Goal: Transaction & Acquisition: Purchase product/service

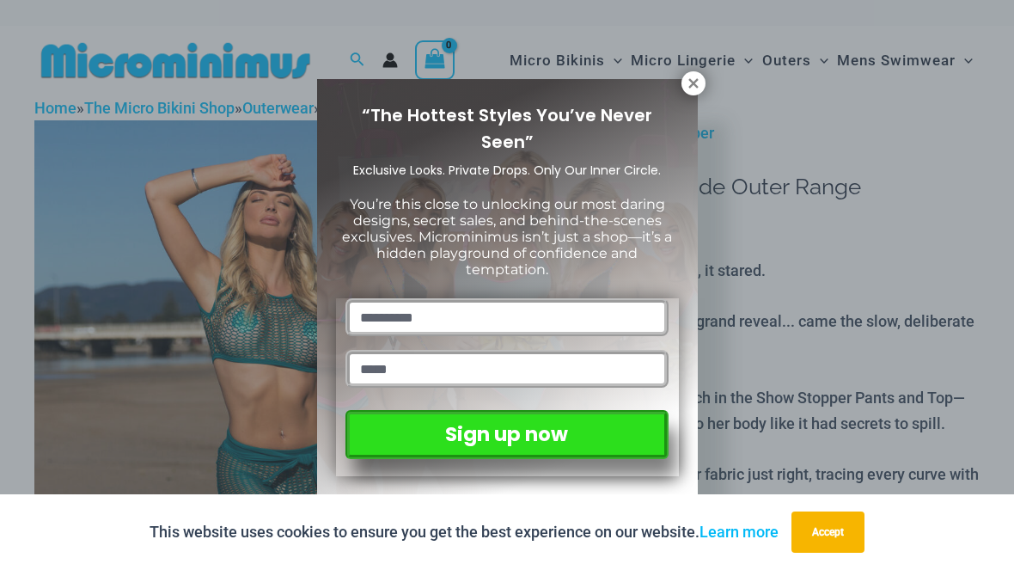
click at [698, 82] on icon at bounding box center [693, 83] width 15 height 15
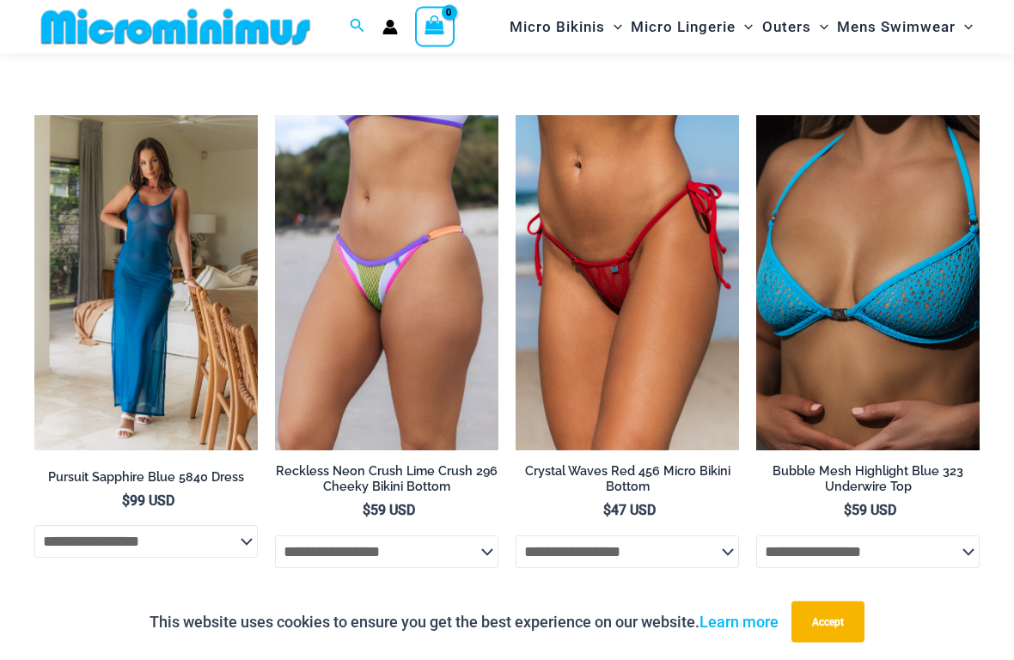
scroll to position [3727, 0]
click at [34, 115] on img at bounding box center [34, 115] width 0 height 0
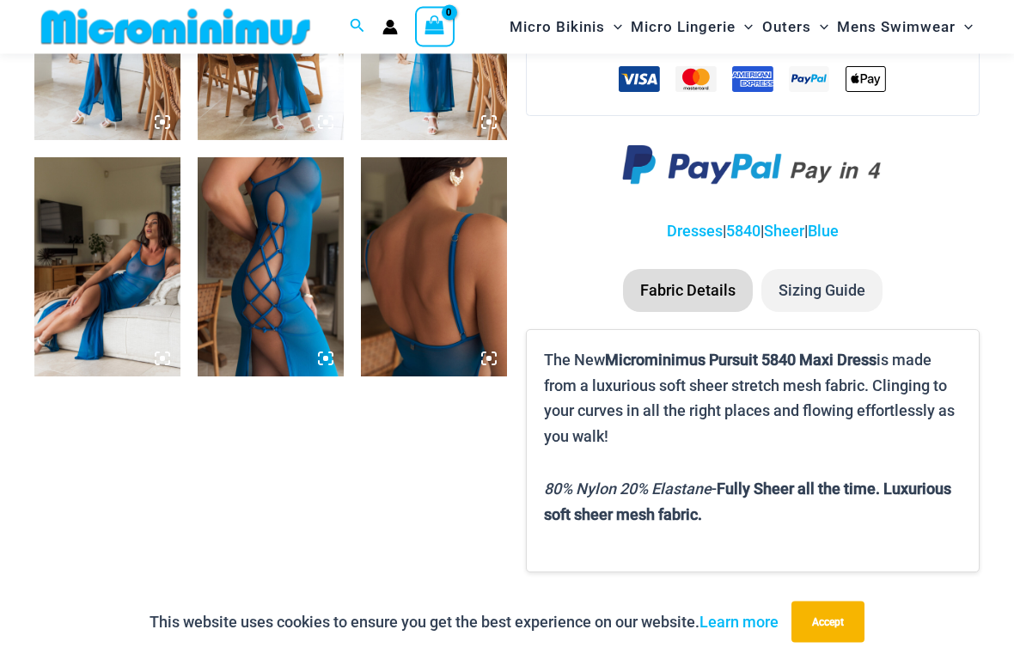
scroll to position [910, 0]
click at [291, 272] on img at bounding box center [271, 266] width 146 height 219
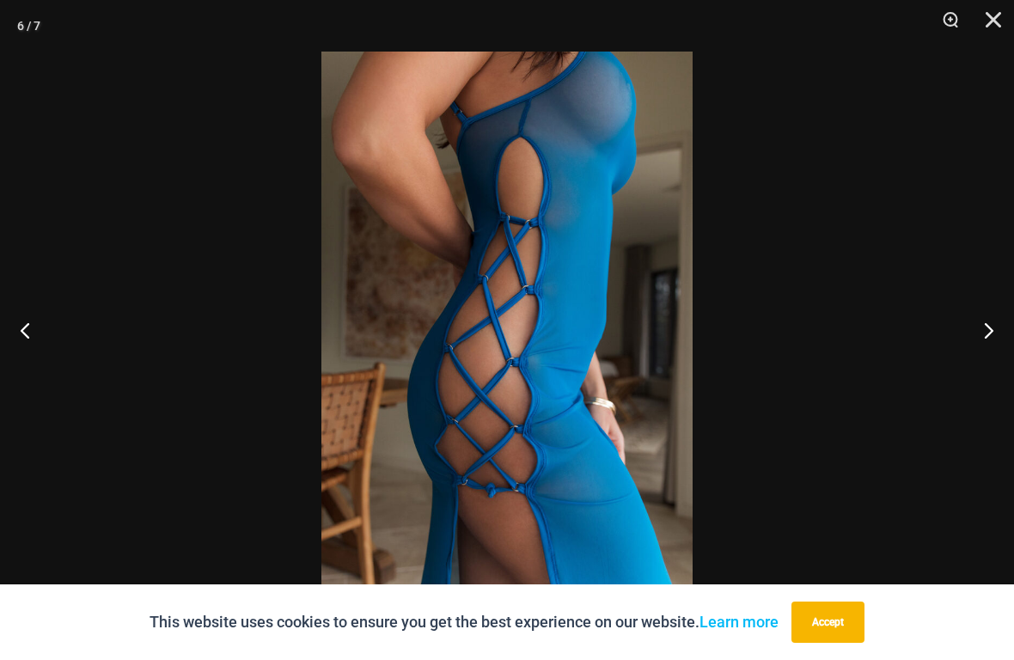
click at [963, 327] on button "Next" at bounding box center [982, 330] width 64 height 86
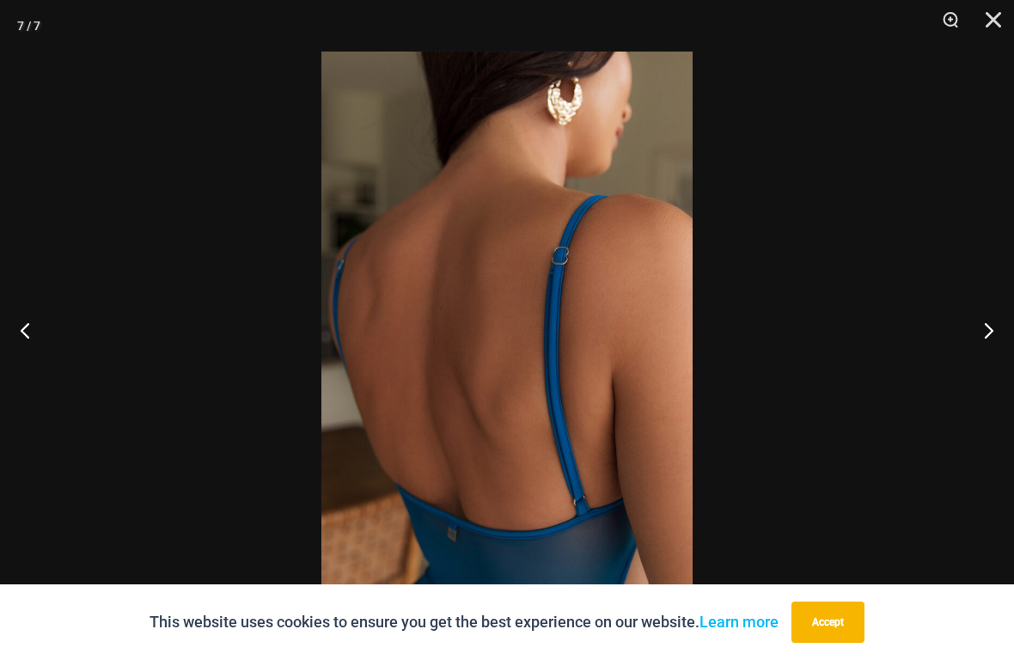
click at [964, 339] on button "Next" at bounding box center [982, 330] width 64 height 86
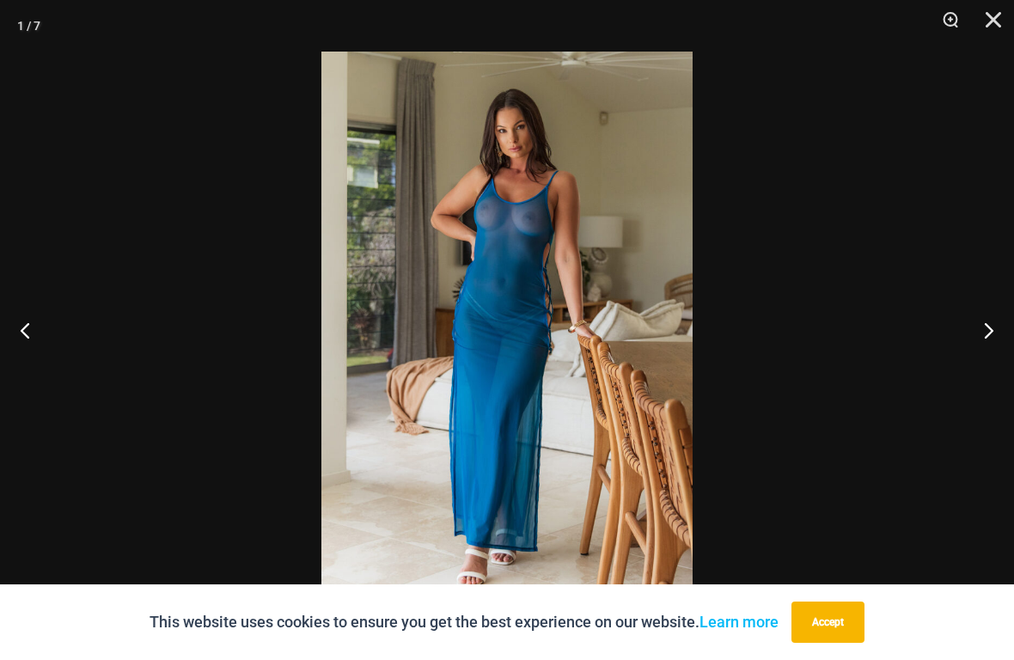
click at [971, 335] on button "Next" at bounding box center [982, 330] width 64 height 86
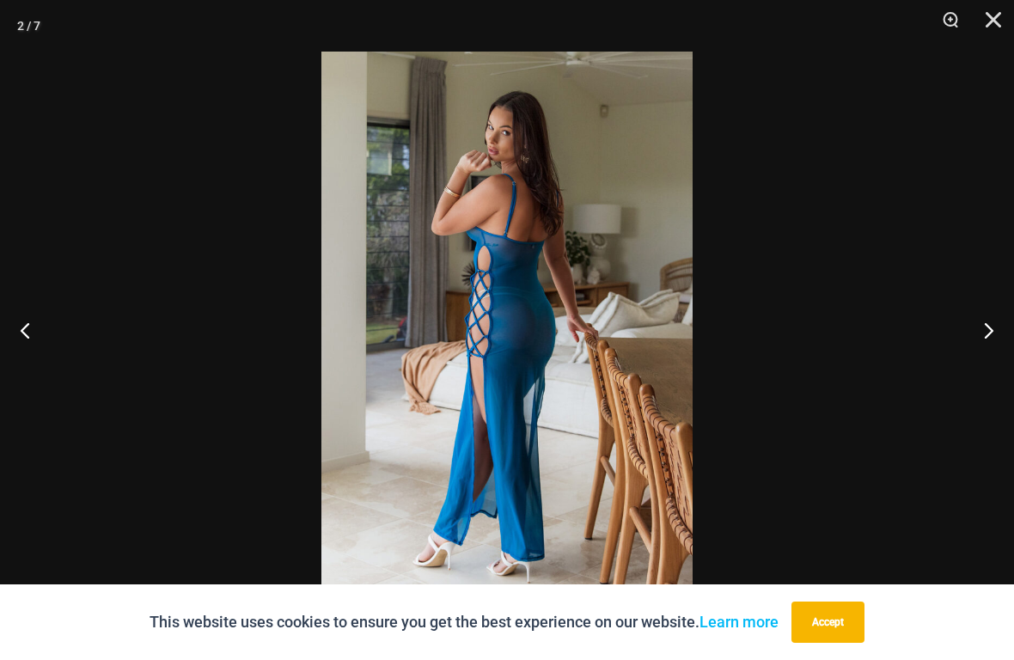
click at [969, 346] on button "Next" at bounding box center [982, 330] width 64 height 86
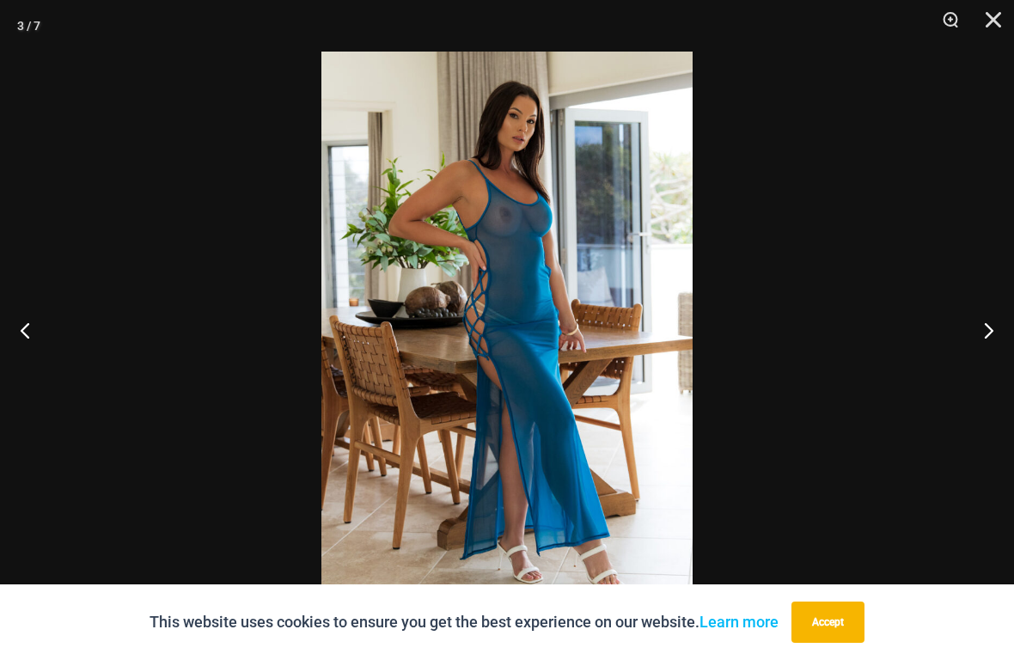
click at [969, 331] on button "Next" at bounding box center [982, 330] width 64 height 86
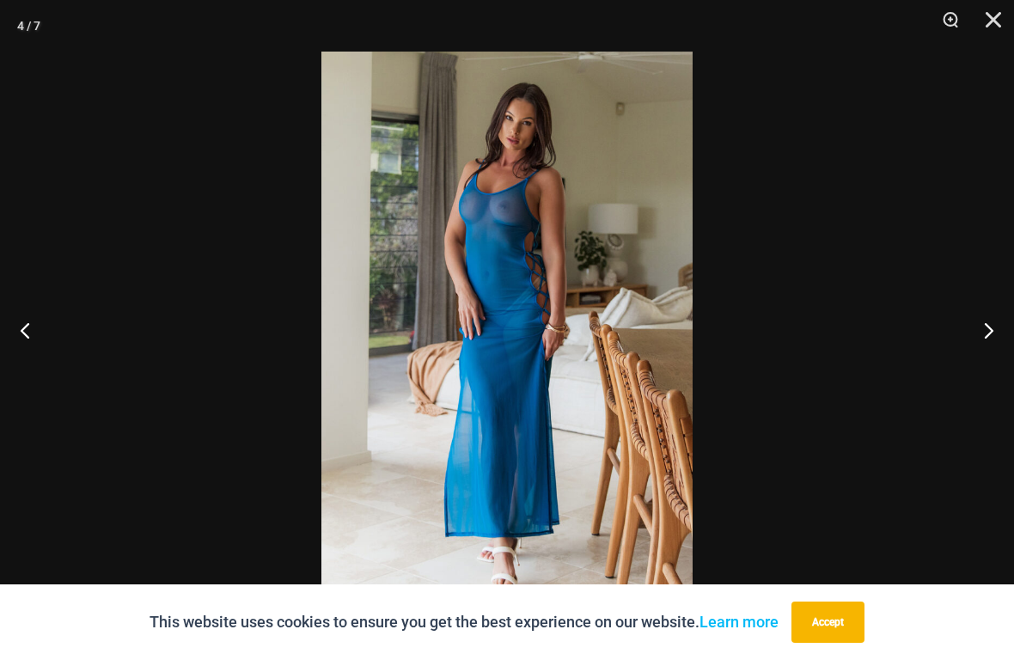
click at [993, 28] on button "Close" at bounding box center [987, 26] width 43 height 52
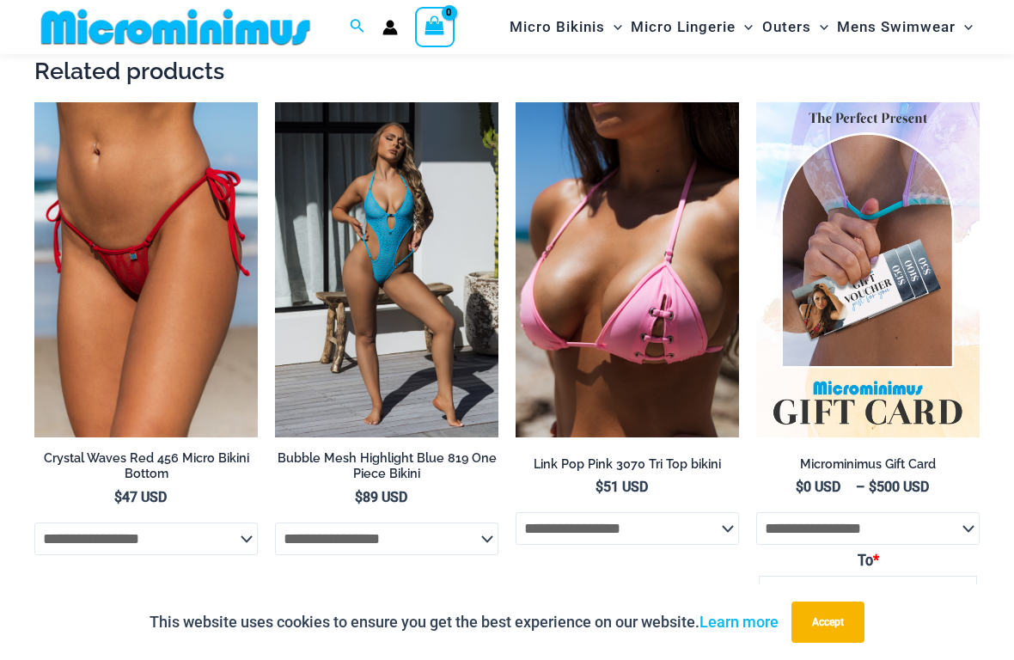
scroll to position [1459, 0]
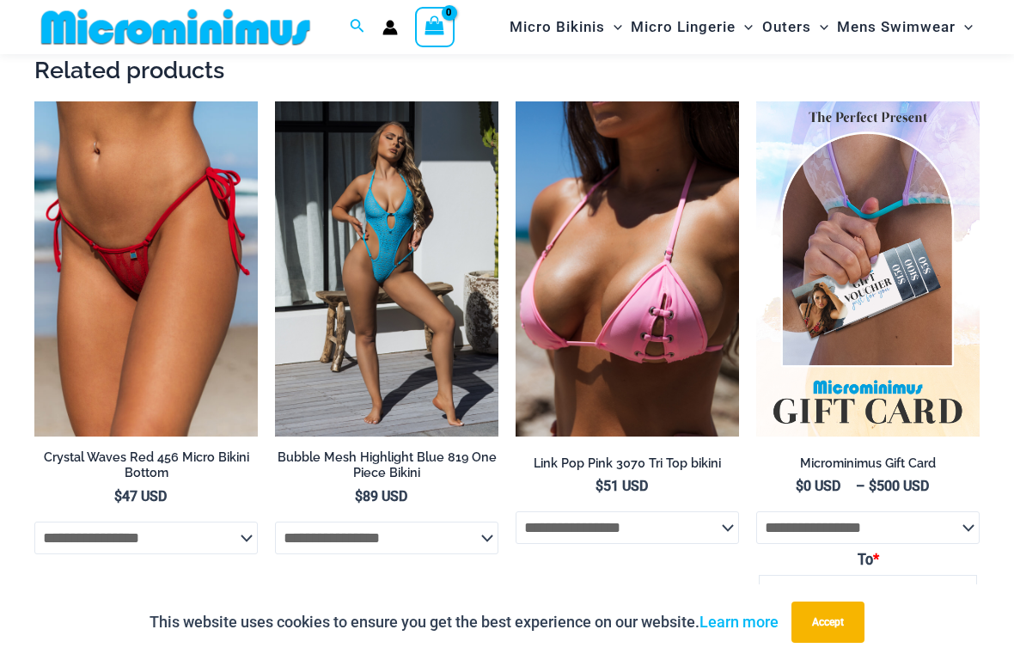
click at [516, 101] on img at bounding box center [516, 101] width 0 height 0
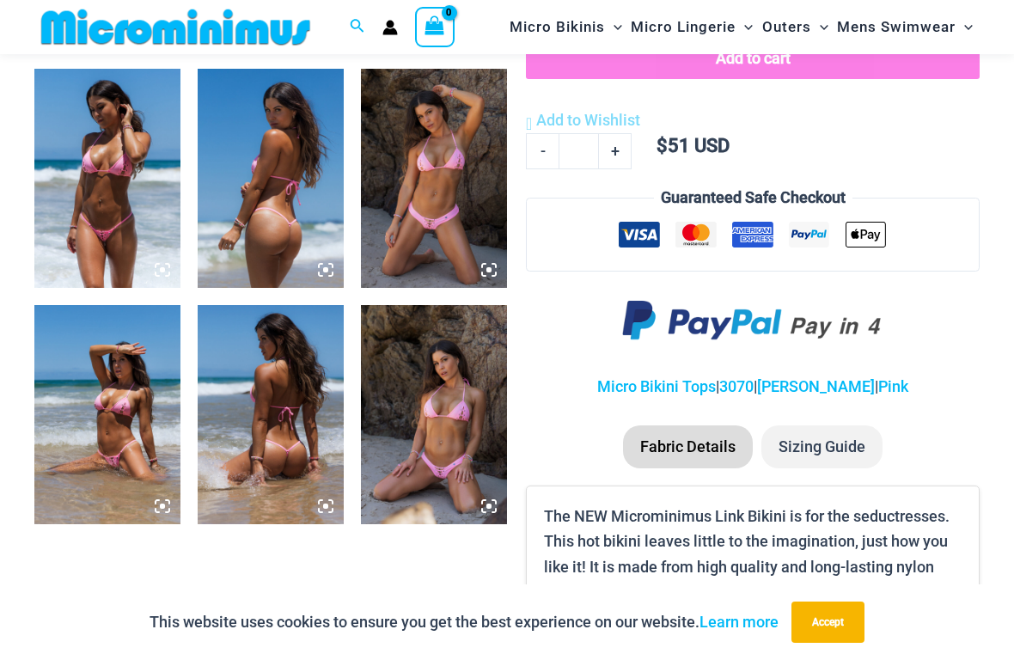
scroll to position [763, 0]
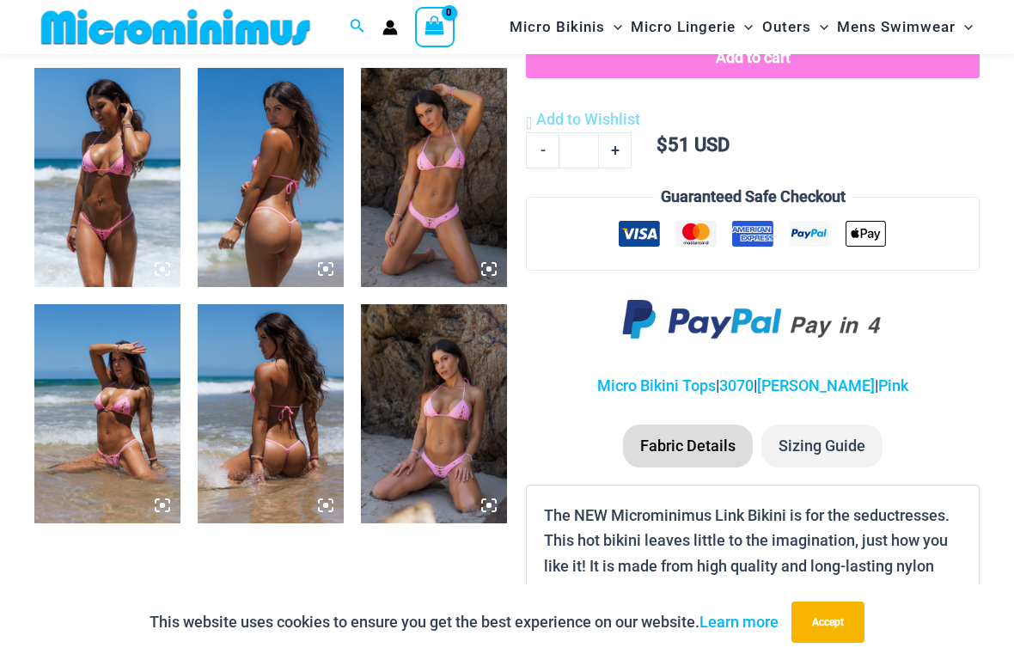
click at [102, 426] on img at bounding box center [107, 413] width 146 height 219
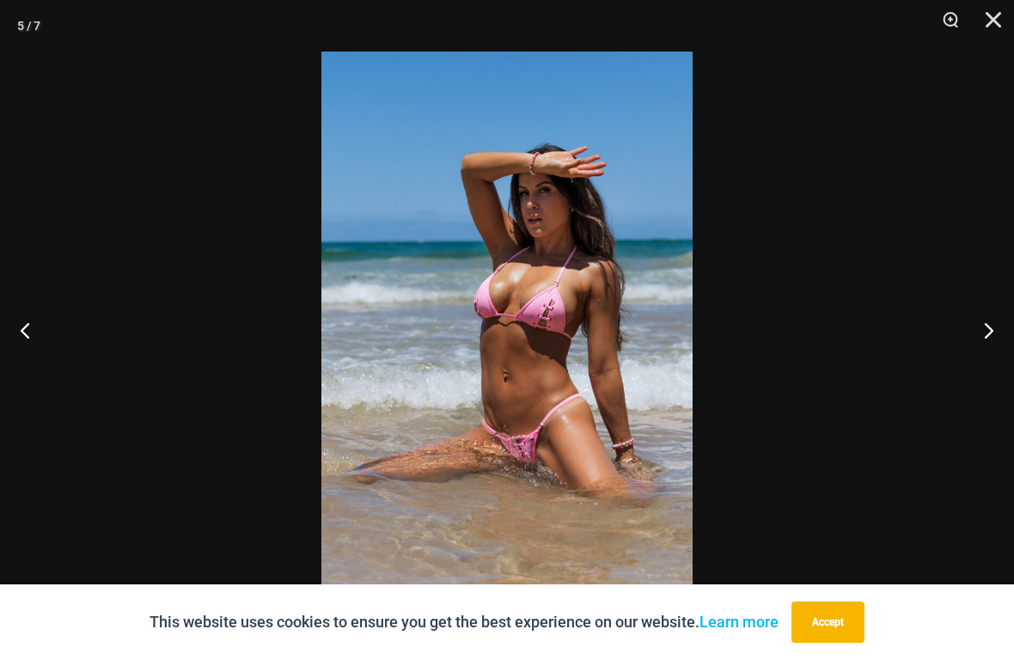
click at [577, 456] on img at bounding box center [506, 330] width 371 height 557
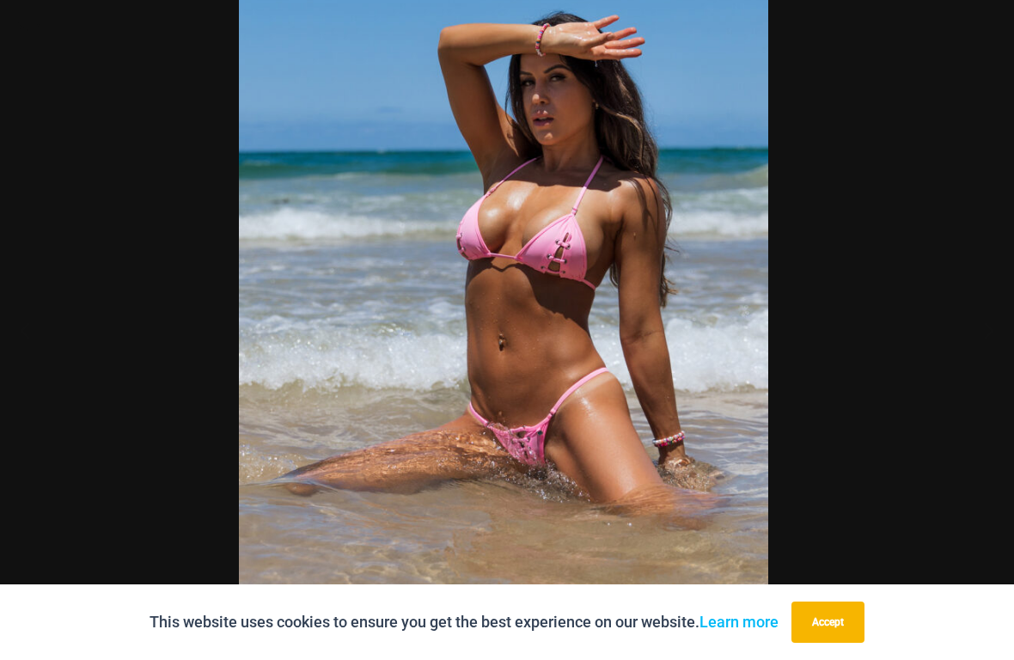
click at [150, 116] on div at bounding box center [504, 330] width 1014 height 660
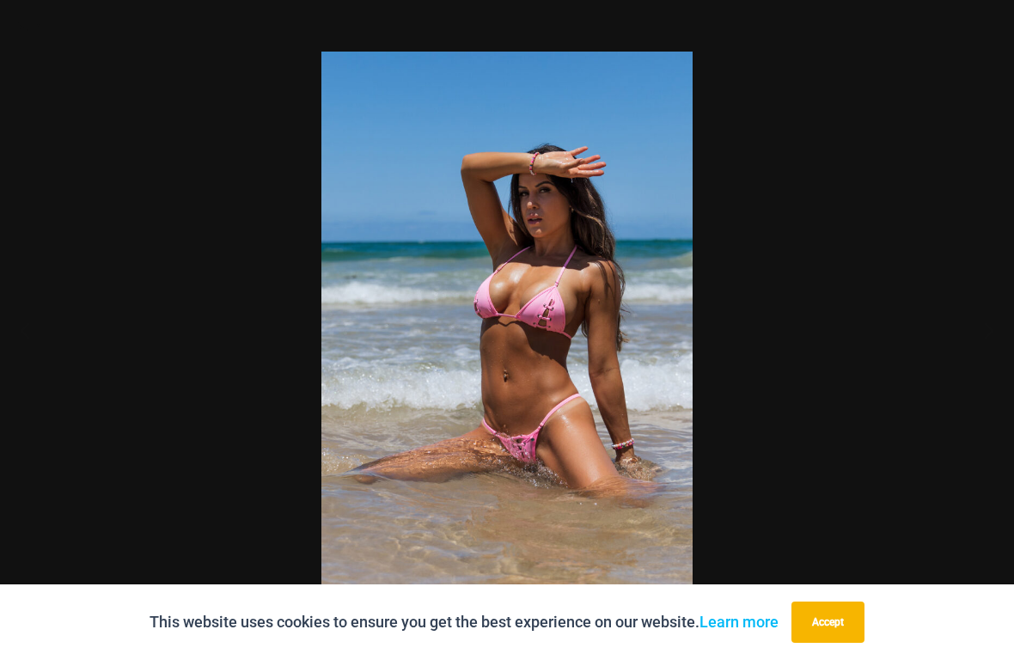
click at [602, 184] on img at bounding box center [506, 330] width 371 height 557
click at [835, 569] on button "Accept" at bounding box center [828, 622] width 73 height 41
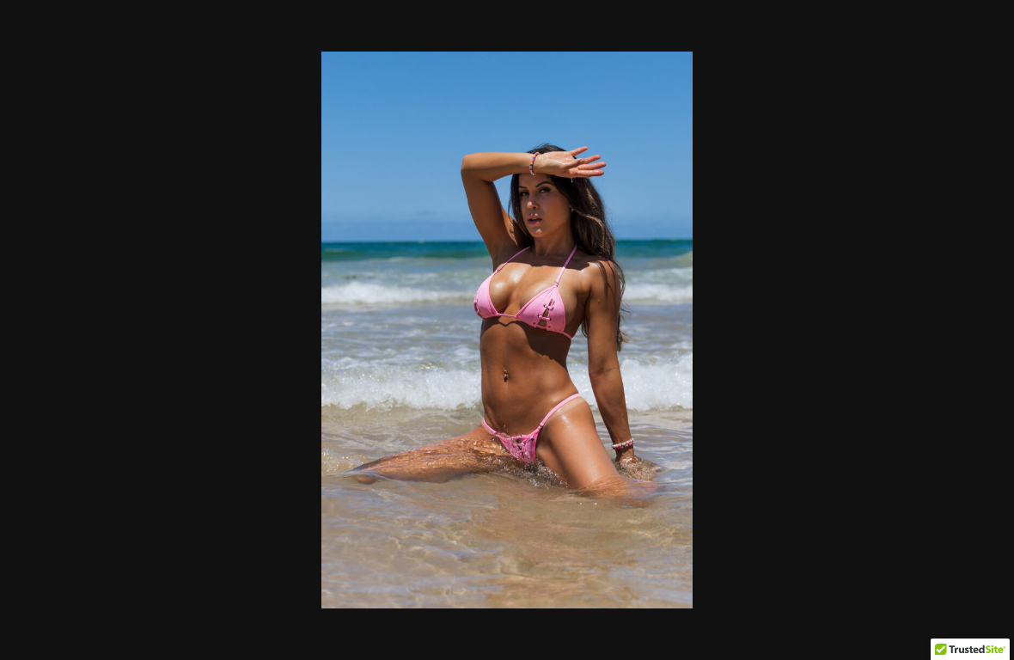
click at [198, 191] on div at bounding box center [507, 330] width 1014 height 660
click at [990, 19] on button "Close" at bounding box center [987, 26] width 43 height 52
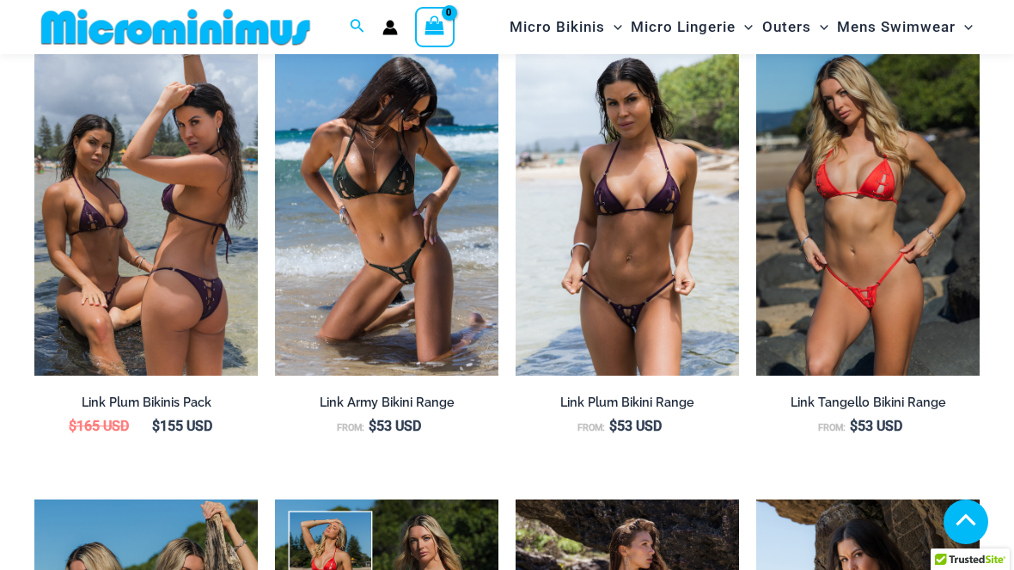
scroll to position [1552, 0]
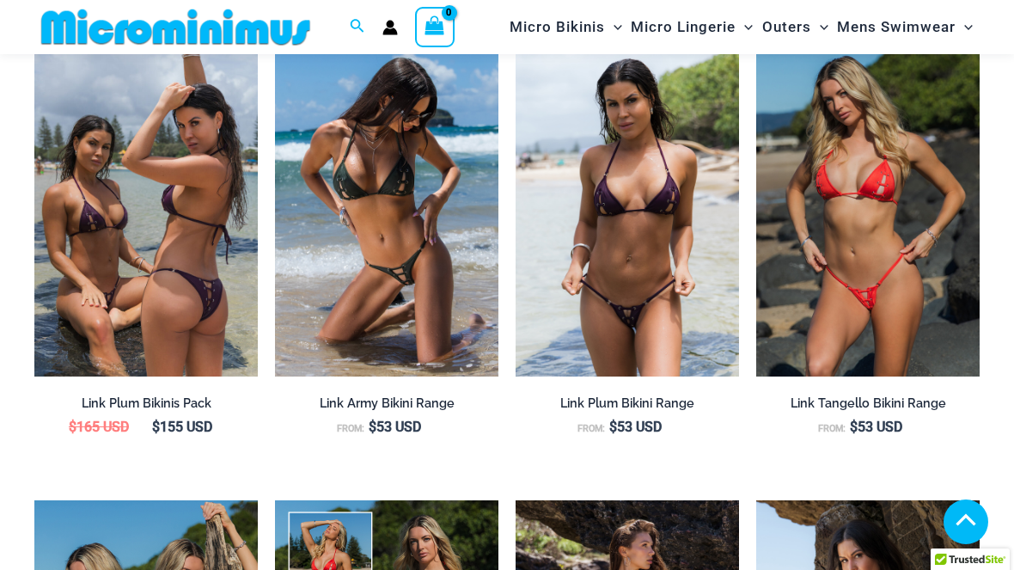
click at [275, 41] on img at bounding box center [275, 41] width 0 height 0
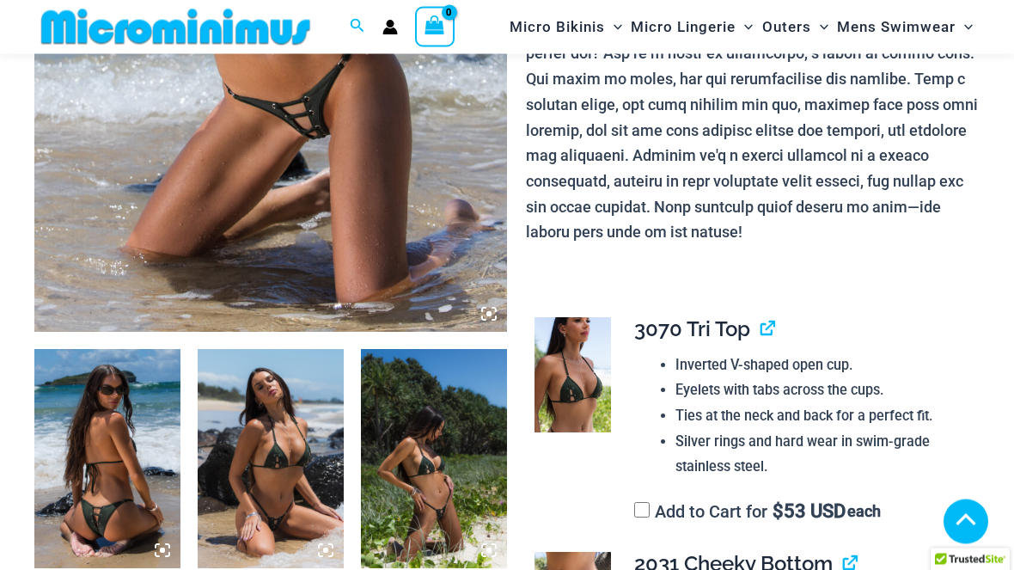
scroll to position [443, 0]
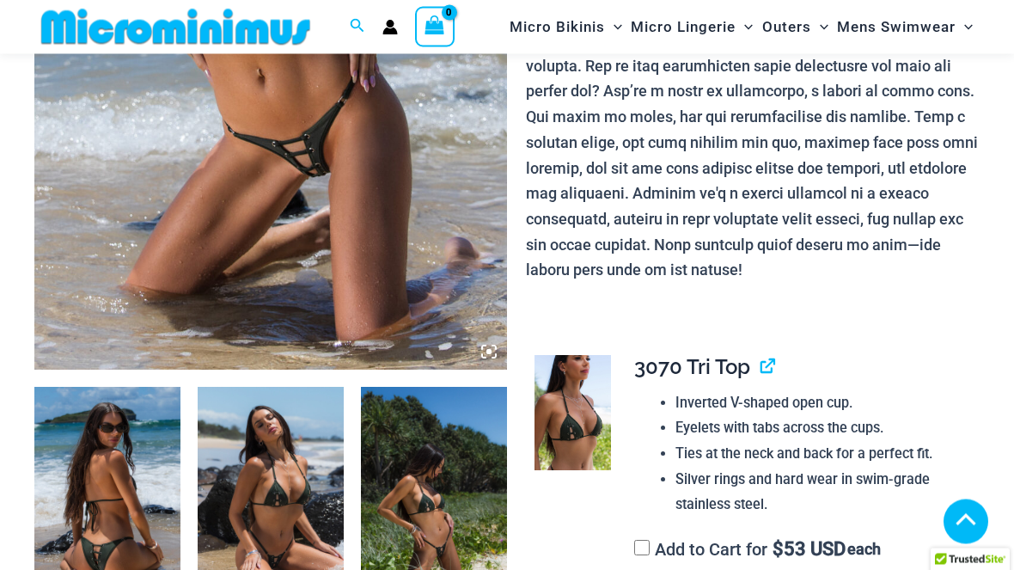
click at [330, 214] on img at bounding box center [270, 15] width 473 height 709
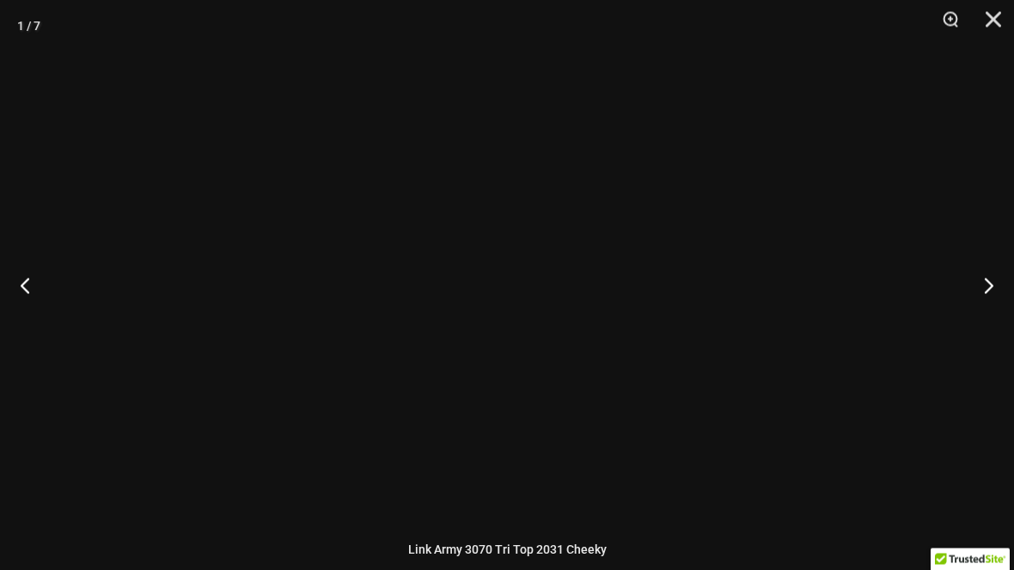
scroll to position [444, 0]
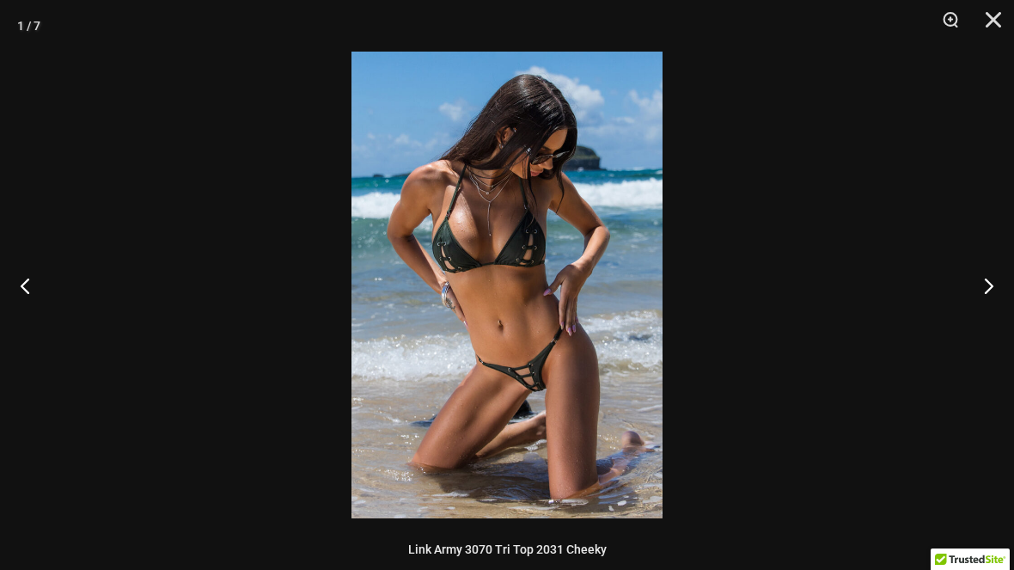
click at [507, 386] on img at bounding box center [507, 285] width 311 height 467
